Goal: Task Accomplishment & Management: Manage account settings

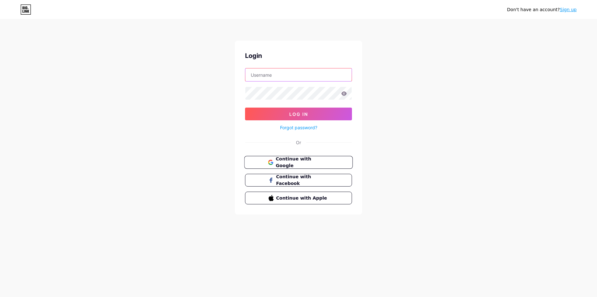
type input "[EMAIL_ADDRESS][DOMAIN_NAME]"
click at [300, 160] on span "Continue with Google" at bounding box center [302, 163] width 53 height 14
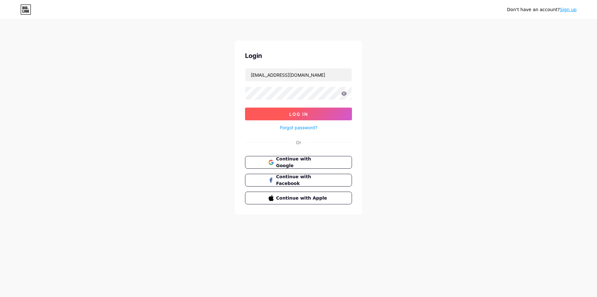
drag, startPoint x: 268, startPoint y: 106, endPoint x: 268, endPoint y: 110, distance: 4.5
click at [268, 106] on form "akimeremin3@gmail.com Log In Forgot password?" at bounding box center [298, 99] width 107 height 63
click at [268, 111] on button "Log In" at bounding box center [298, 114] width 107 height 13
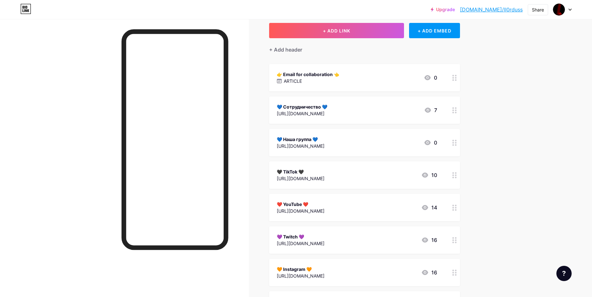
scroll to position [64, 0]
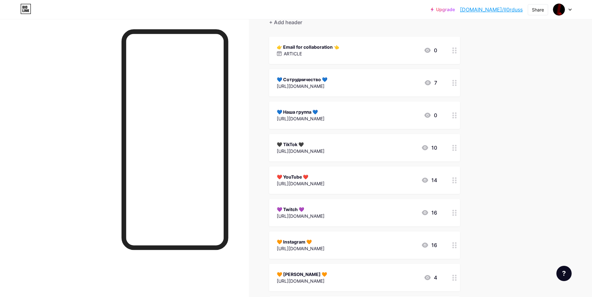
drag, startPoint x: 451, startPoint y: 117, endPoint x: 456, endPoint y: 159, distance: 42.7
click at [456, 159] on span "👉 Email for collaboration 👈 ARTICLE 0 💙 Сотрудничество 💙 https://t.me/lL0rduSs …" at bounding box center [364, 197] width 191 height 320
click at [487, 169] on div "Links Posts Design Subscribers NEW Stats Settings + ADD LINK + ADD EMBED + Add …" at bounding box center [243, 192] width 487 height 475
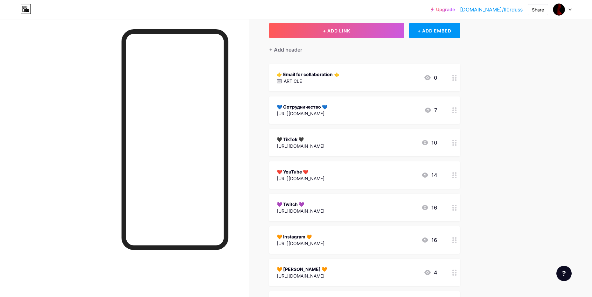
scroll to position [32, 0]
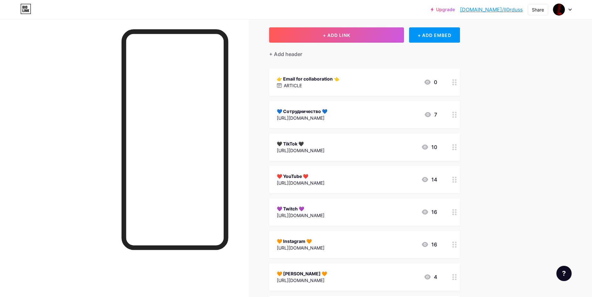
click at [318, 253] on div "🧡 Instagram 🧡 https://www.instagram.com/ll0rduss/?next=%2Faccounts%2Fonetap%2F …" at bounding box center [364, 244] width 191 height 27
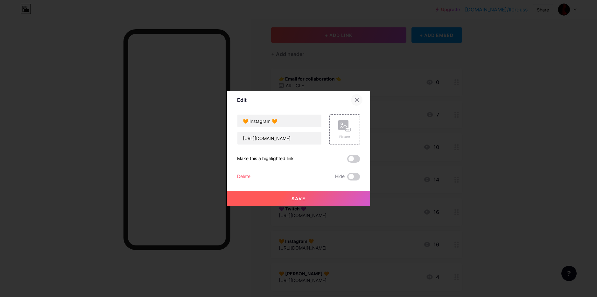
click at [356, 97] on div at bounding box center [356, 99] width 11 height 11
